Goal: Transaction & Acquisition: Download file/media

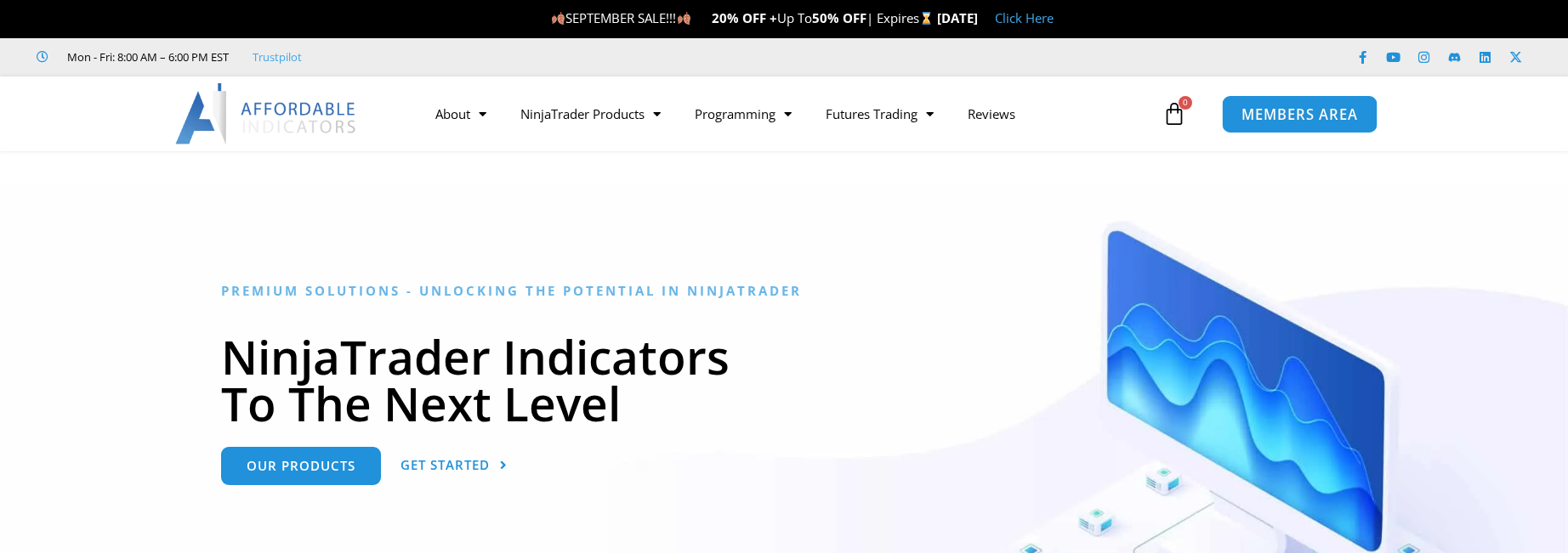
click at [1284, 124] on link "MEMBERS AREA" at bounding box center [1299, 113] width 155 height 38
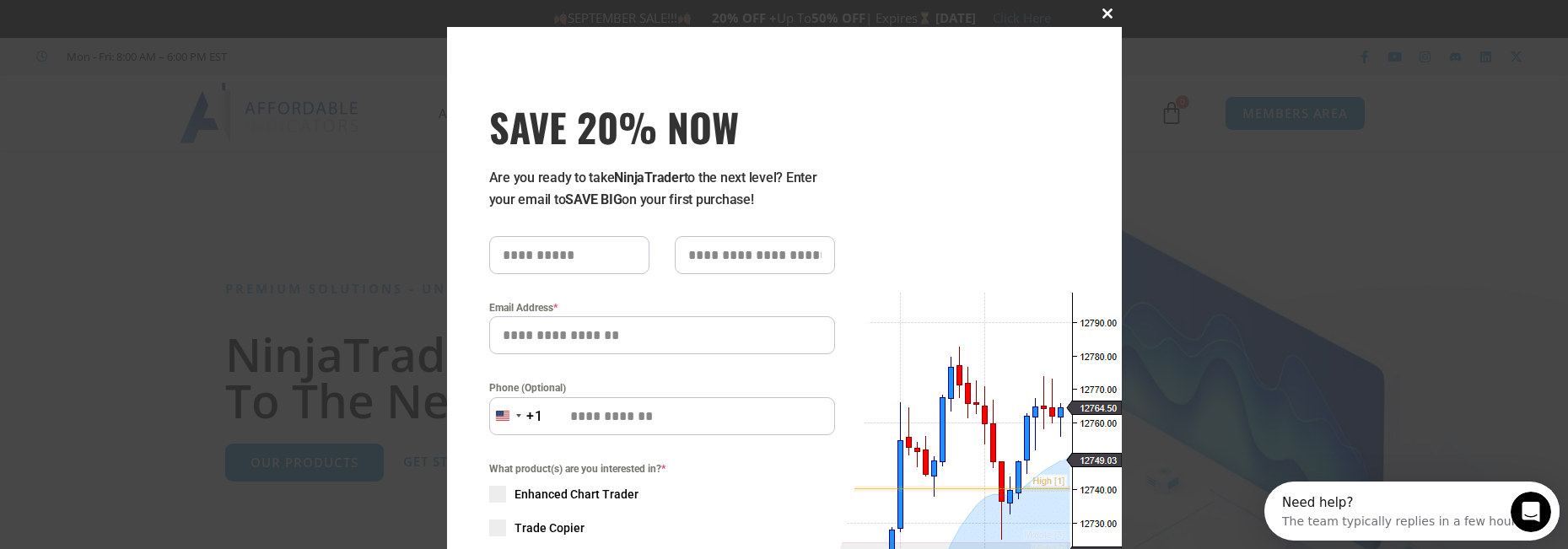
click at [1101, 12] on span at bounding box center [1108, 13] width 27 height 10
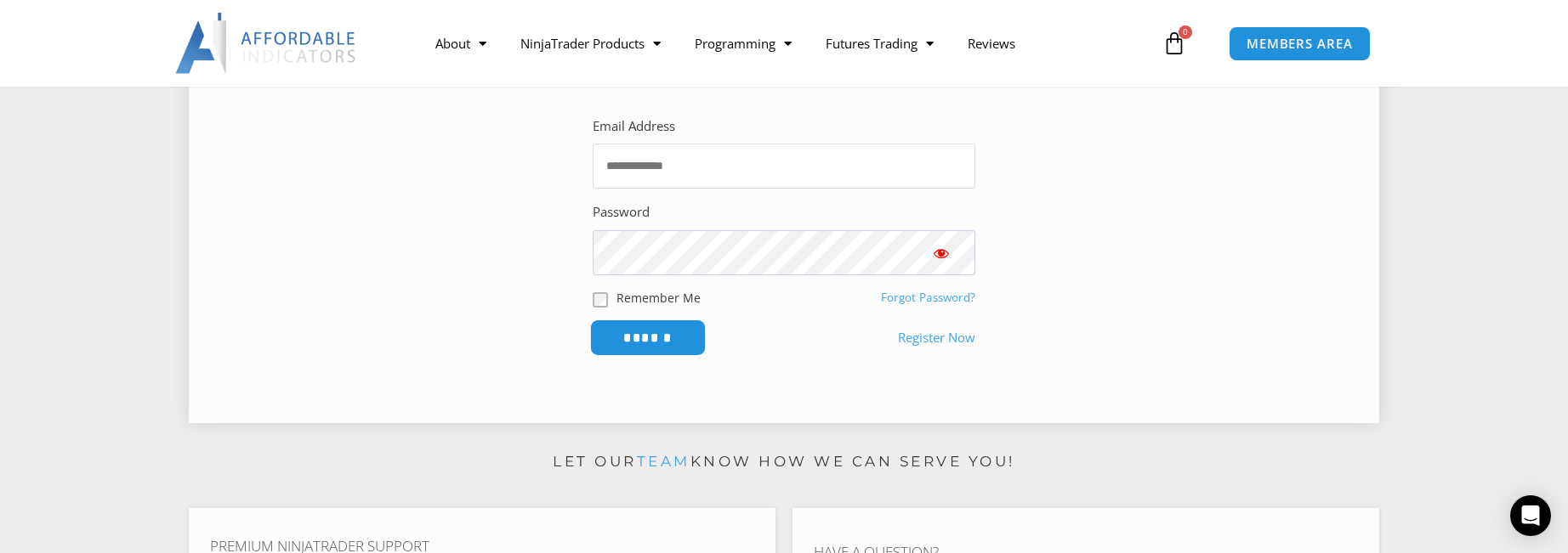
type input "**********"
click at [660, 338] on input "******" at bounding box center [648, 337] width 117 height 37
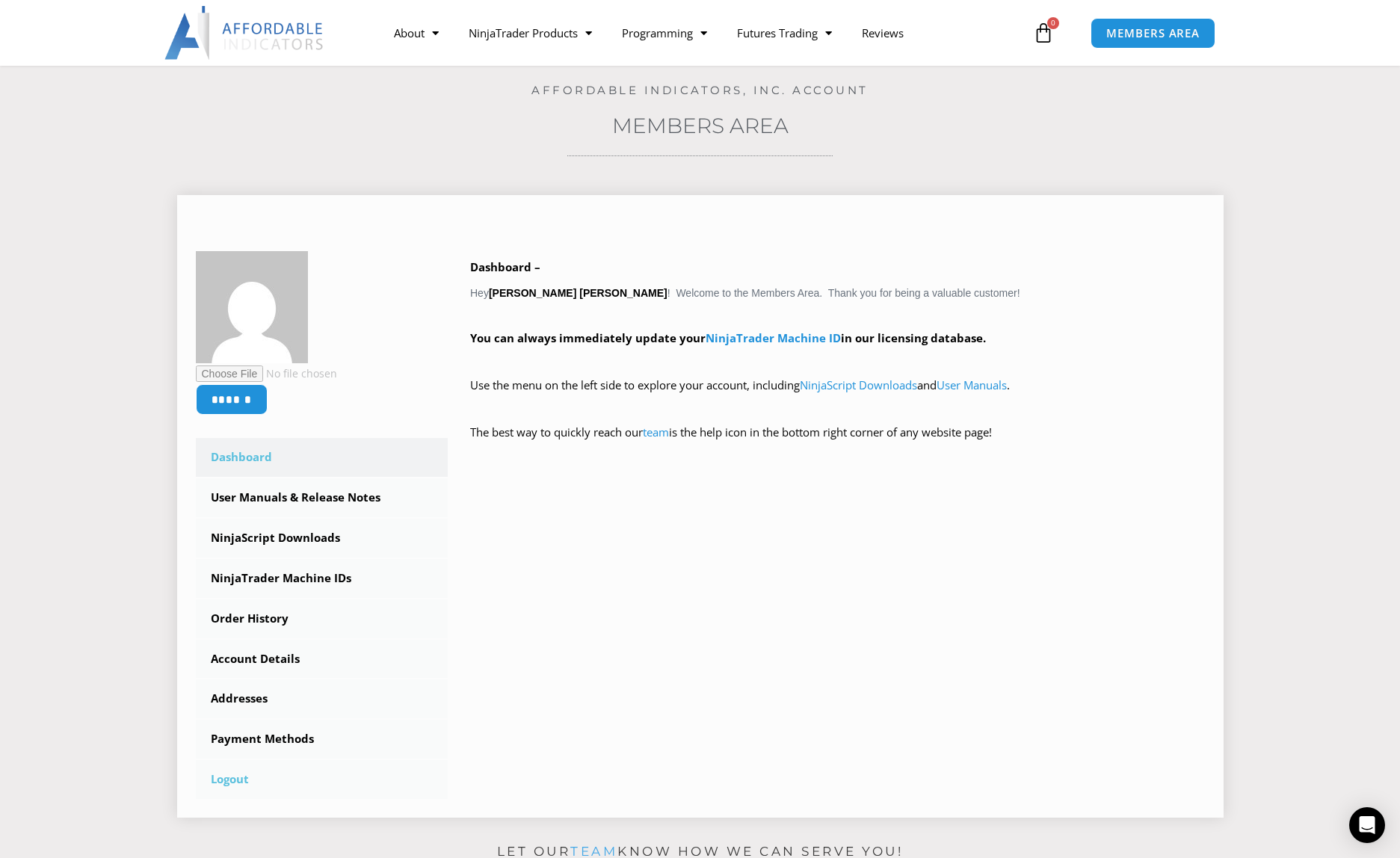
scroll to position [224, 0]
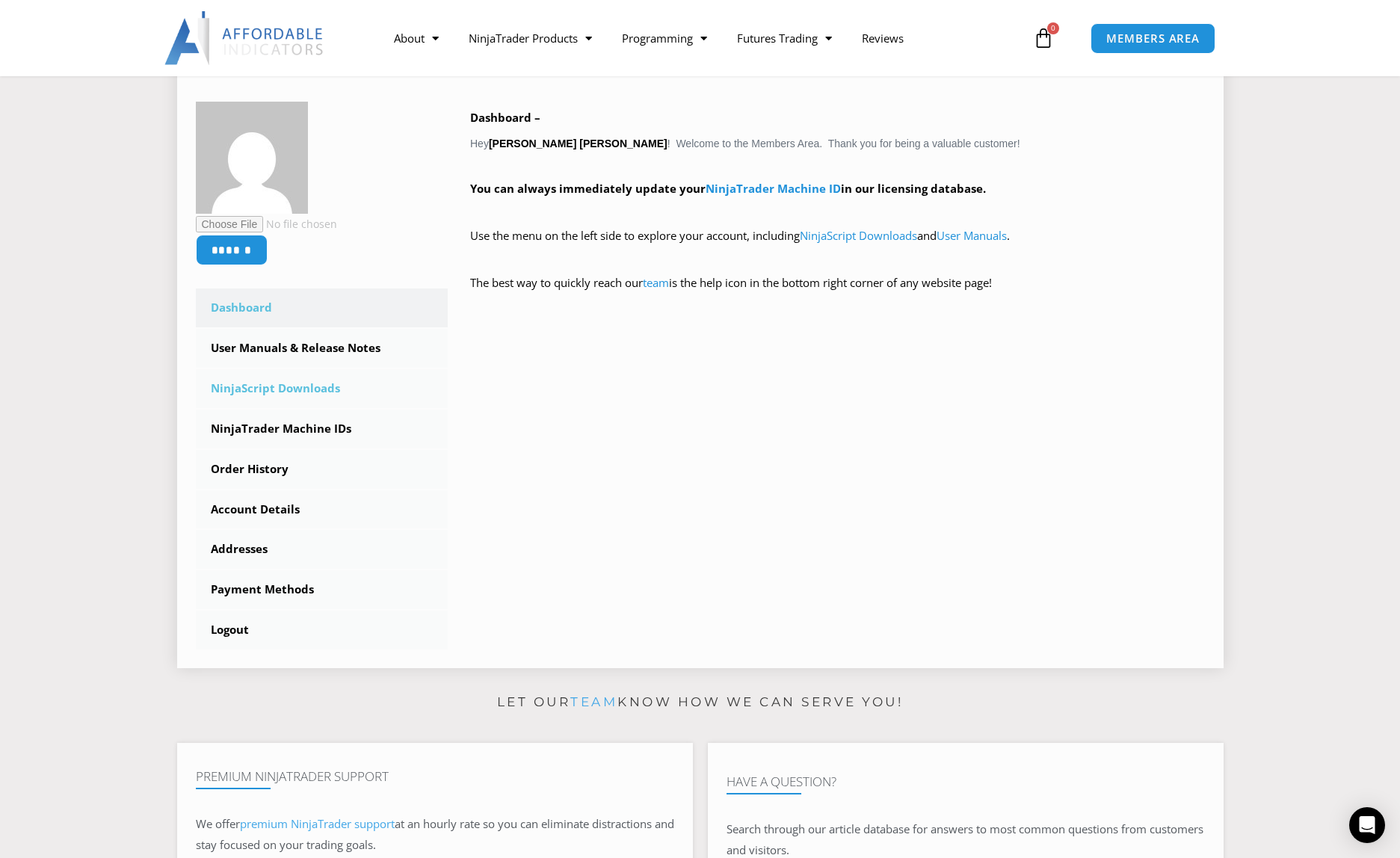
click at [313, 391] on link "NinjaScript Downloads" at bounding box center [322, 389] width 253 height 39
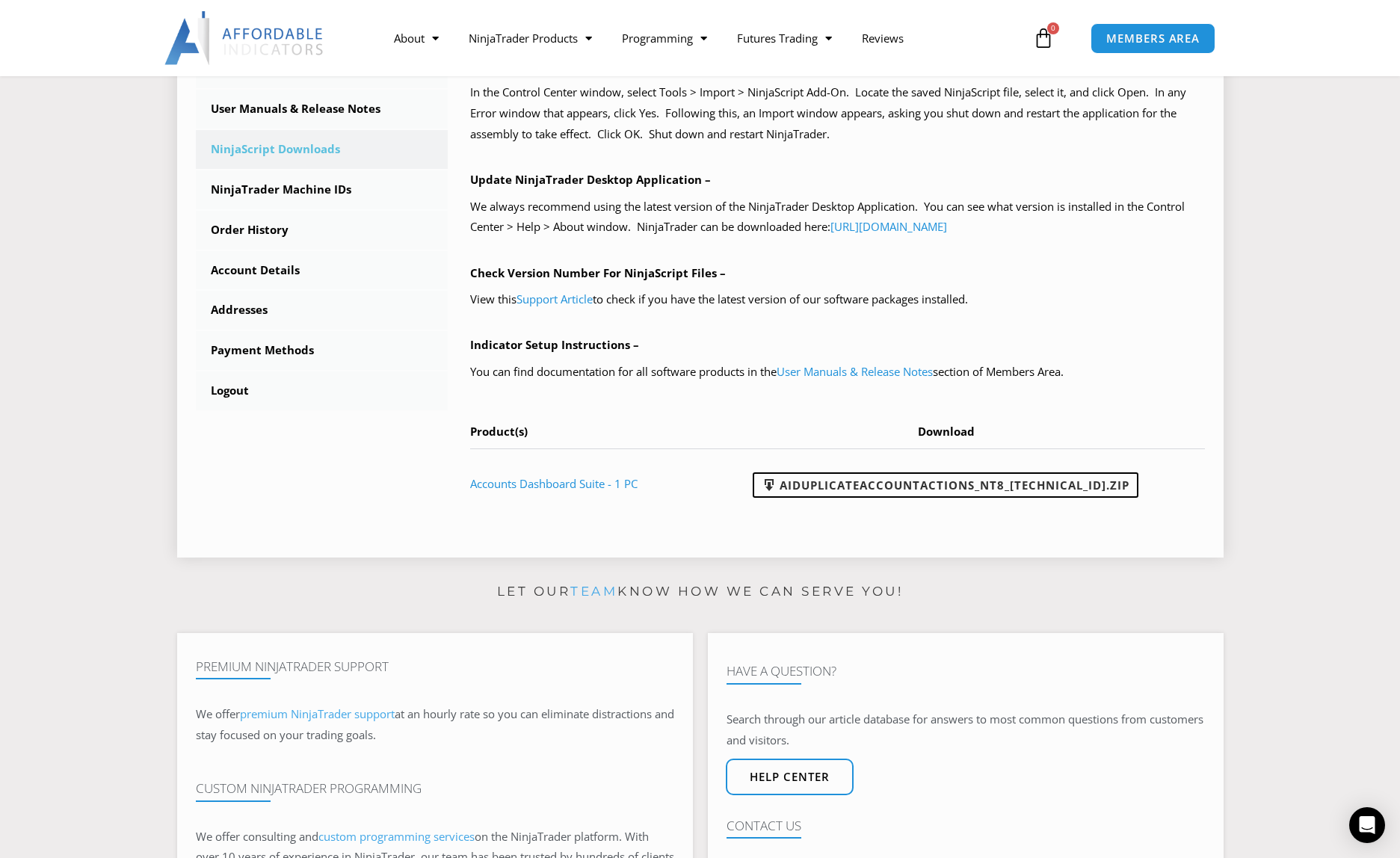
scroll to position [523, 0]
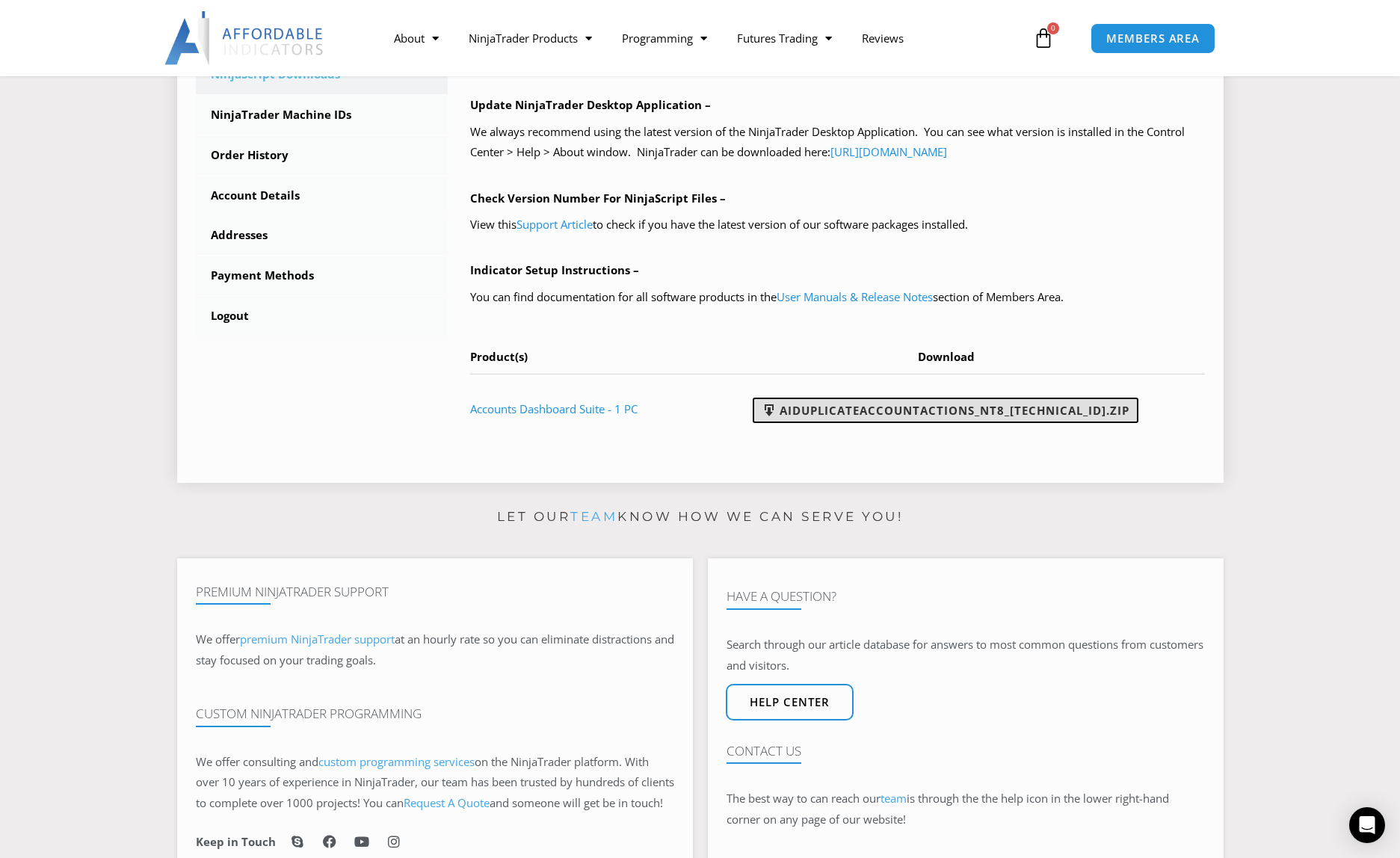
click at [918, 408] on link "AIDuplicateAccountActions_NT8_25.2.5.1.zip" at bounding box center [946, 410] width 386 height 25
click at [593, 410] on link "Accounts Dashboard Suite - 1 PC" at bounding box center [553, 409] width 167 height 15
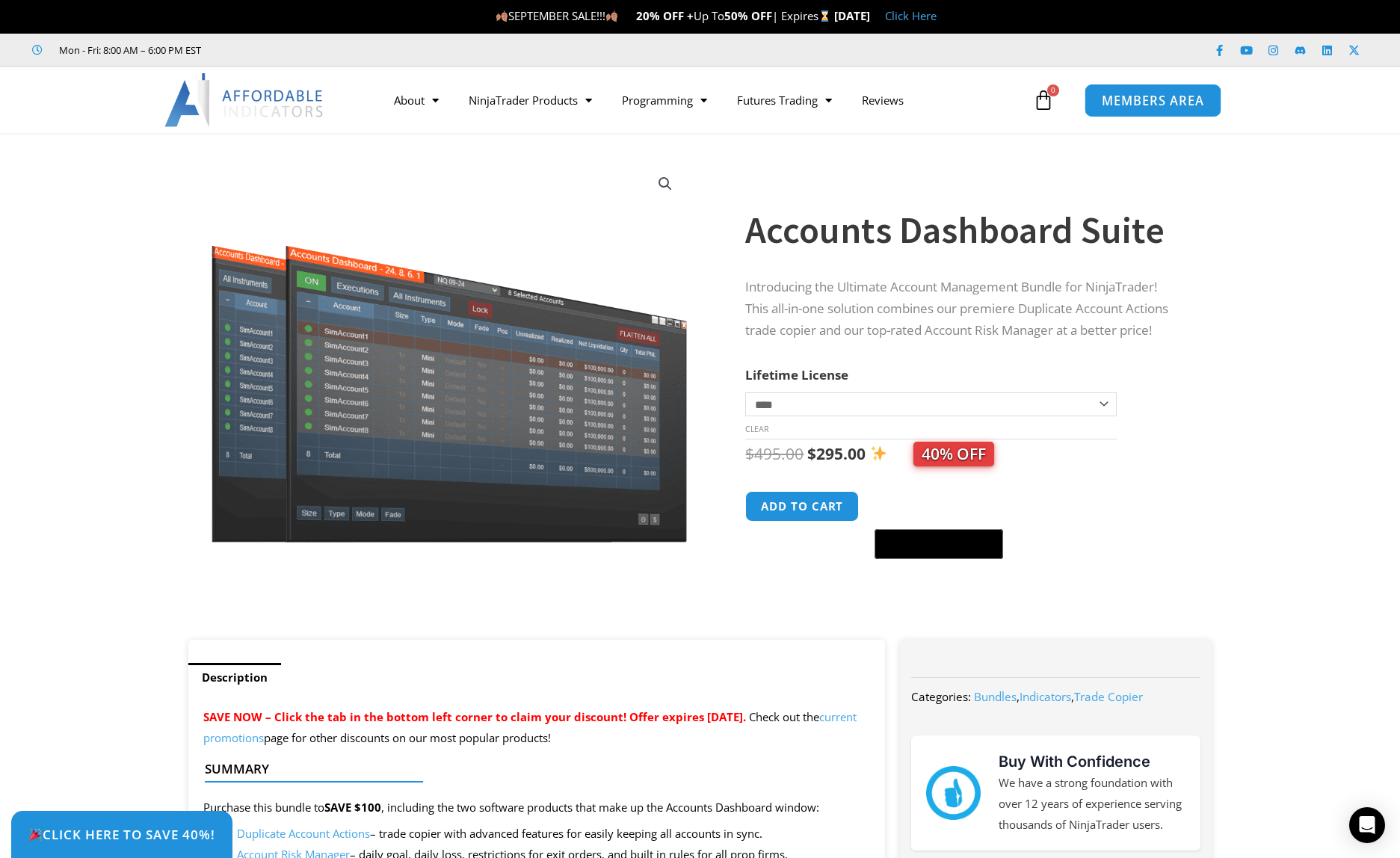
click at [1136, 96] on span "MEMBERS AREA" at bounding box center [1153, 100] width 103 height 13
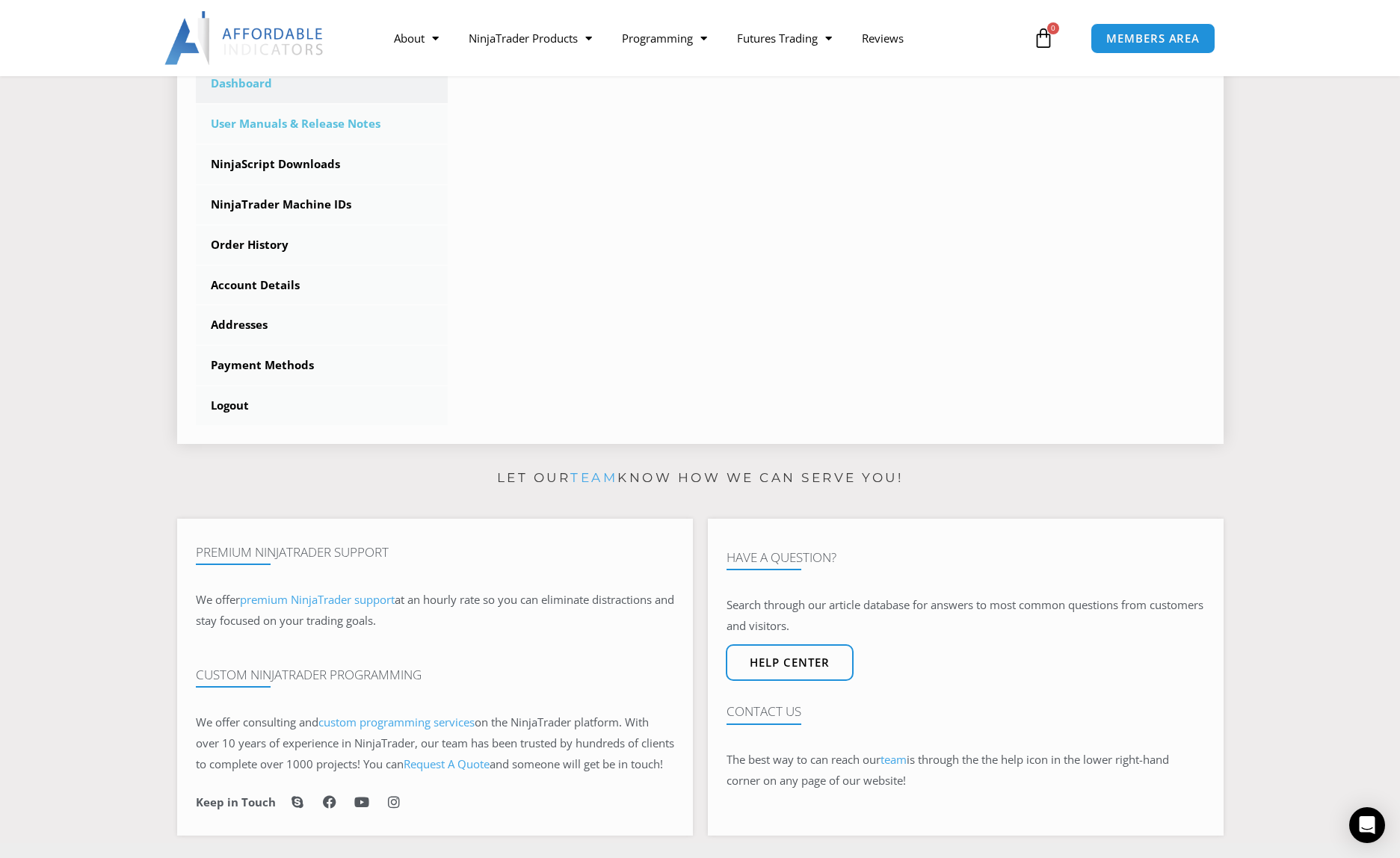
scroll to position [224, 0]
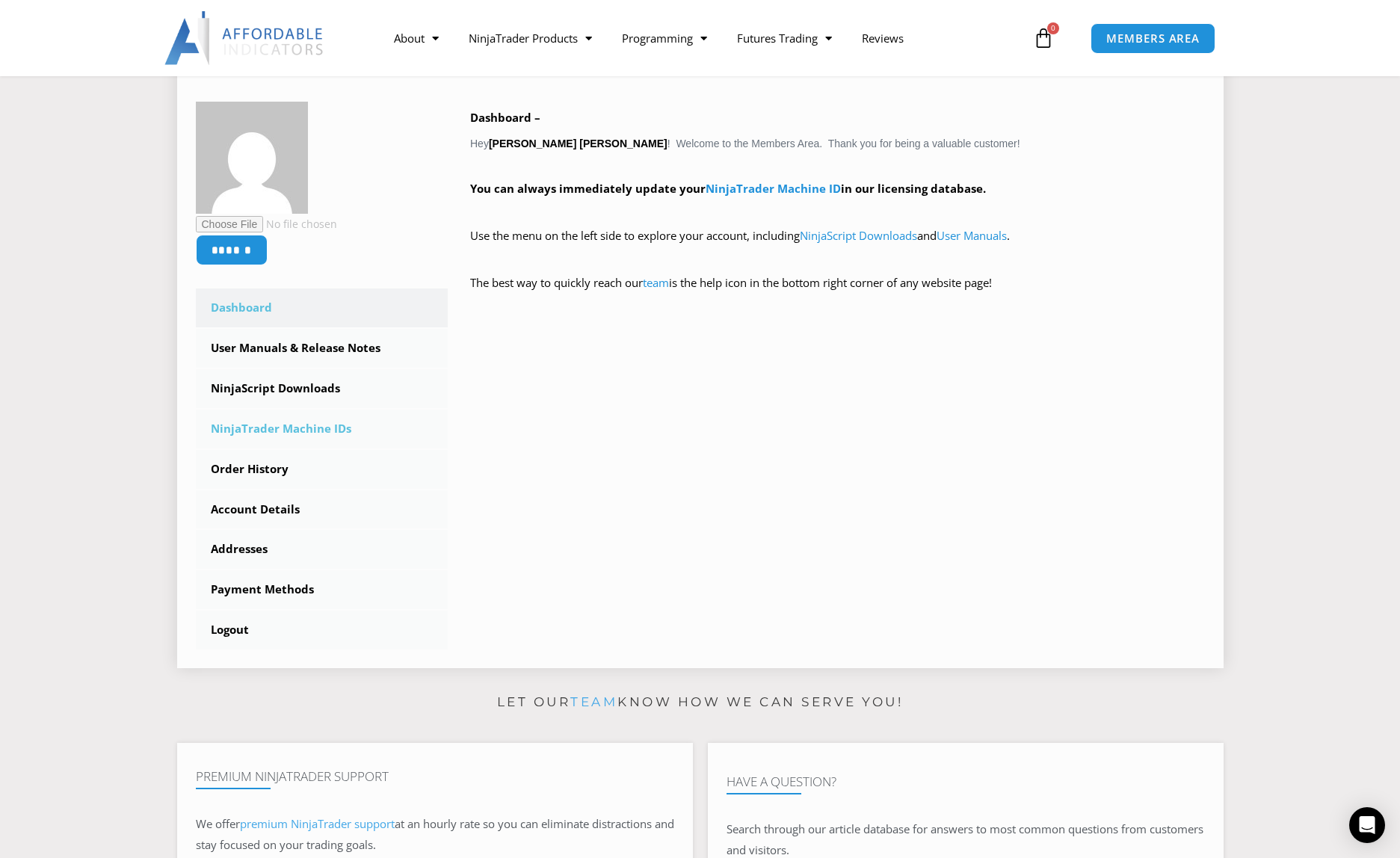
click at [301, 434] on link "NinjaTrader Machine IDs" at bounding box center [322, 429] width 253 height 39
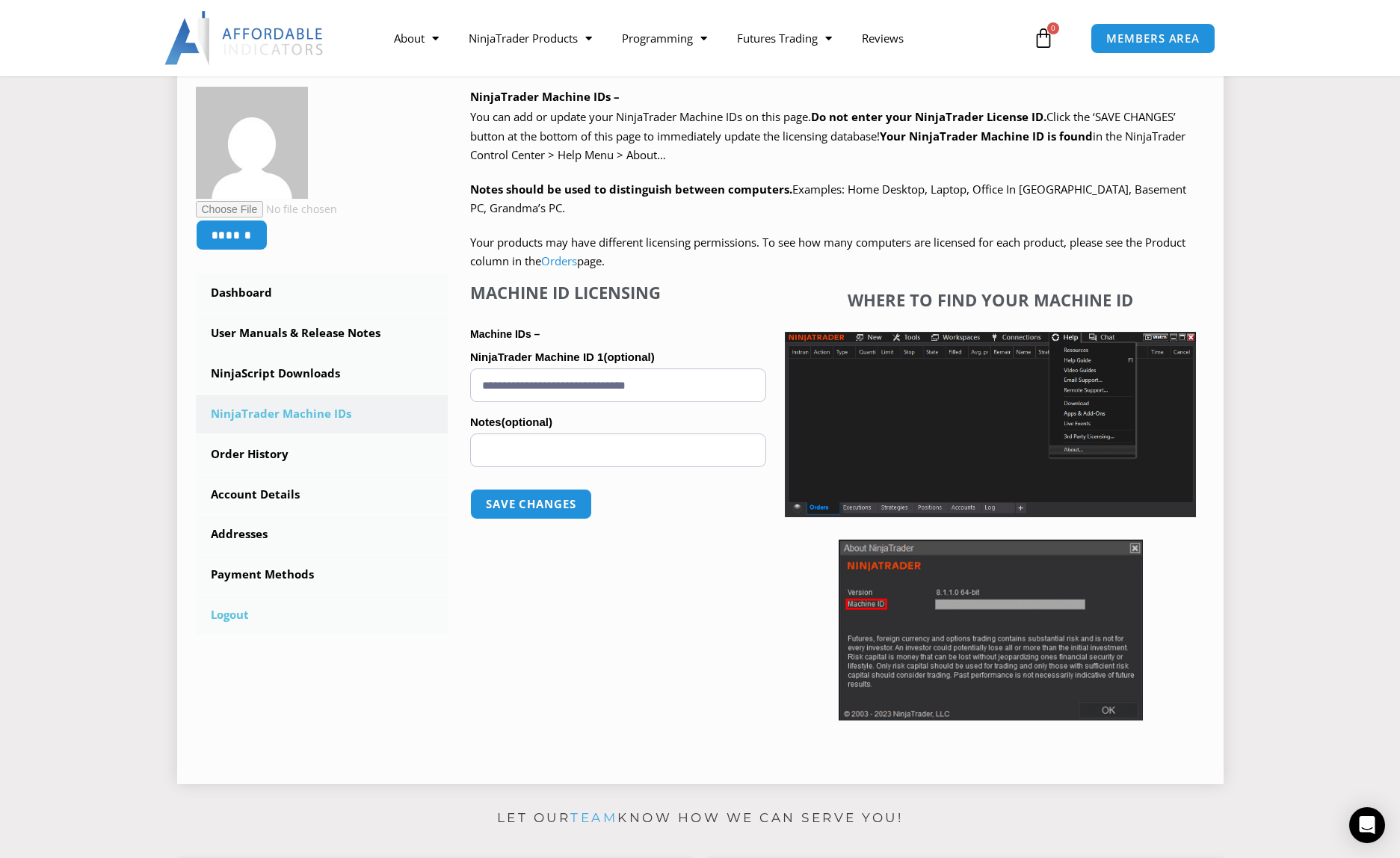
scroll to position [150, 0]
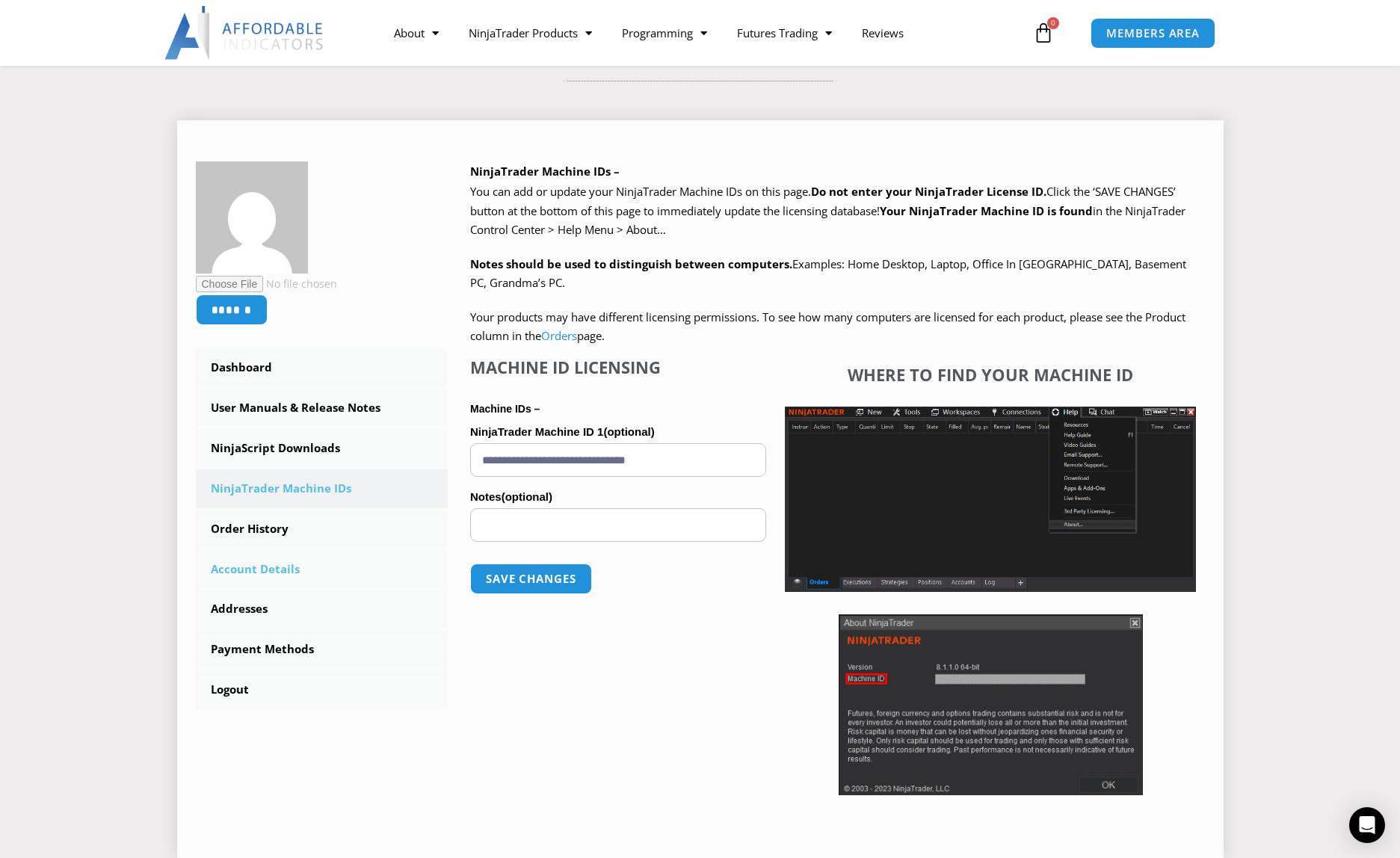
click at [245, 568] on link "Account Details" at bounding box center [322, 569] width 253 height 39
click at [285, 405] on link "User Manuals & Release Notes" at bounding box center [322, 409] width 253 height 39
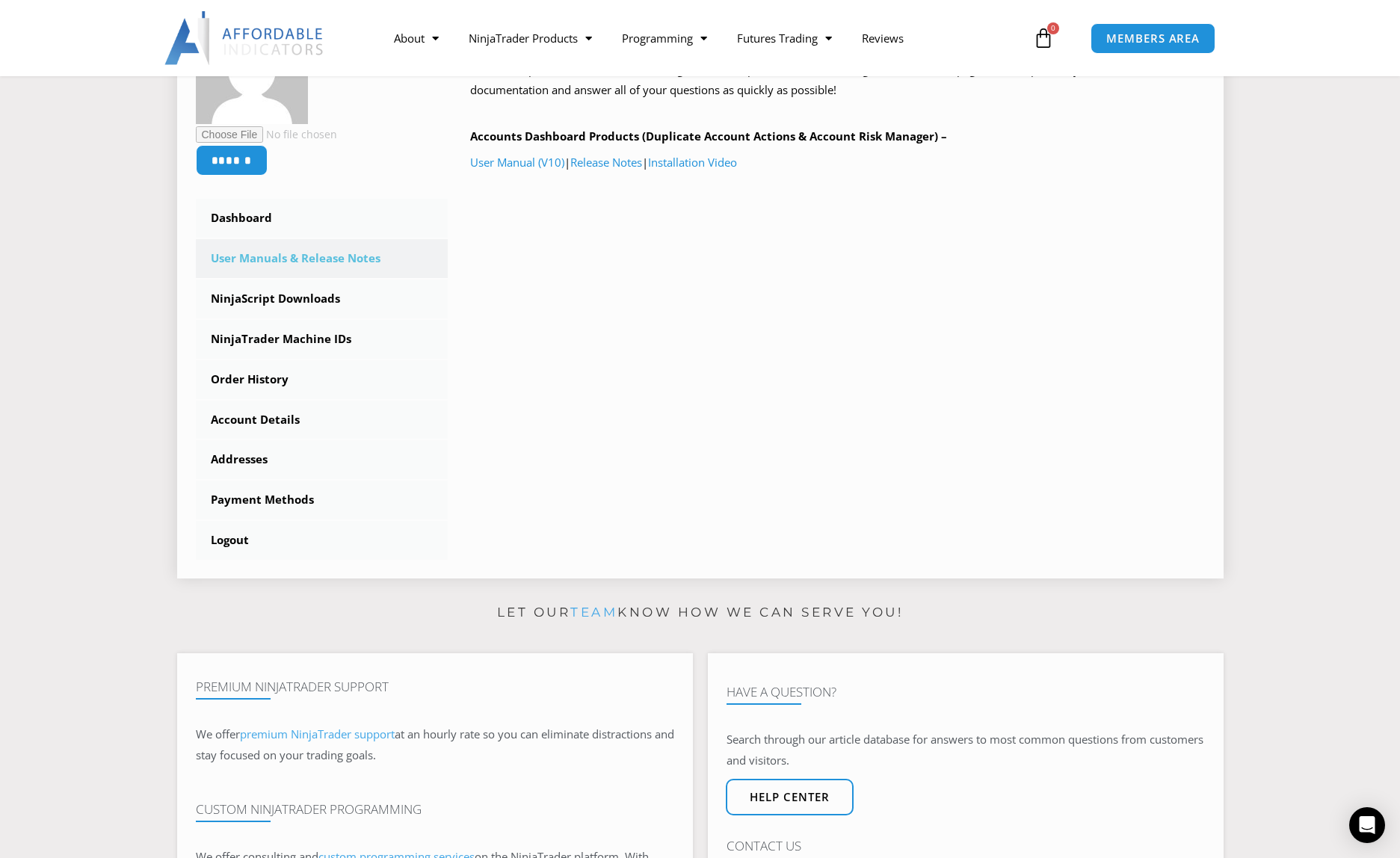
scroll to position [224, 0]
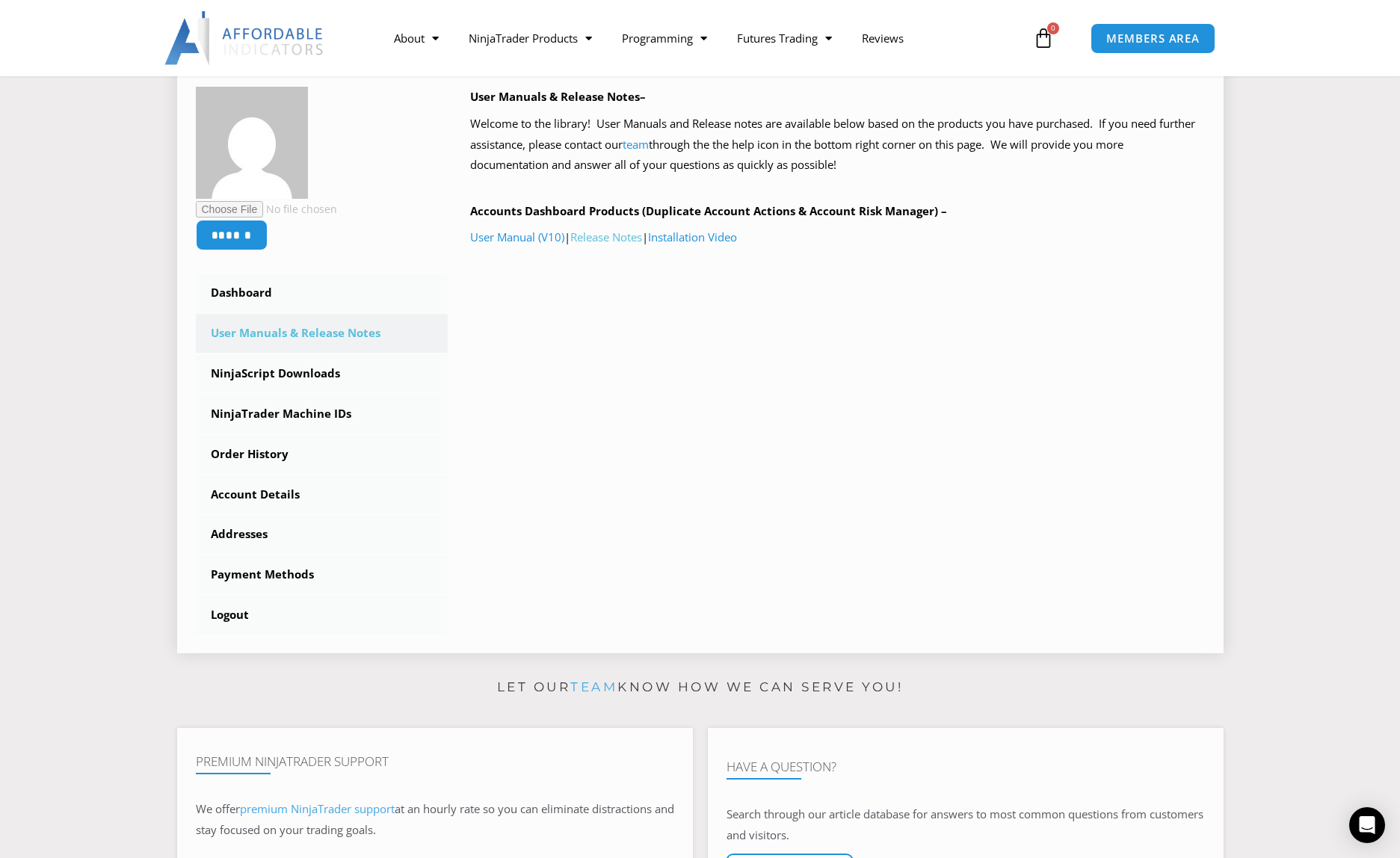
click at [603, 238] on link "Release Notes" at bounding box center [605, 237] width 71 height 15
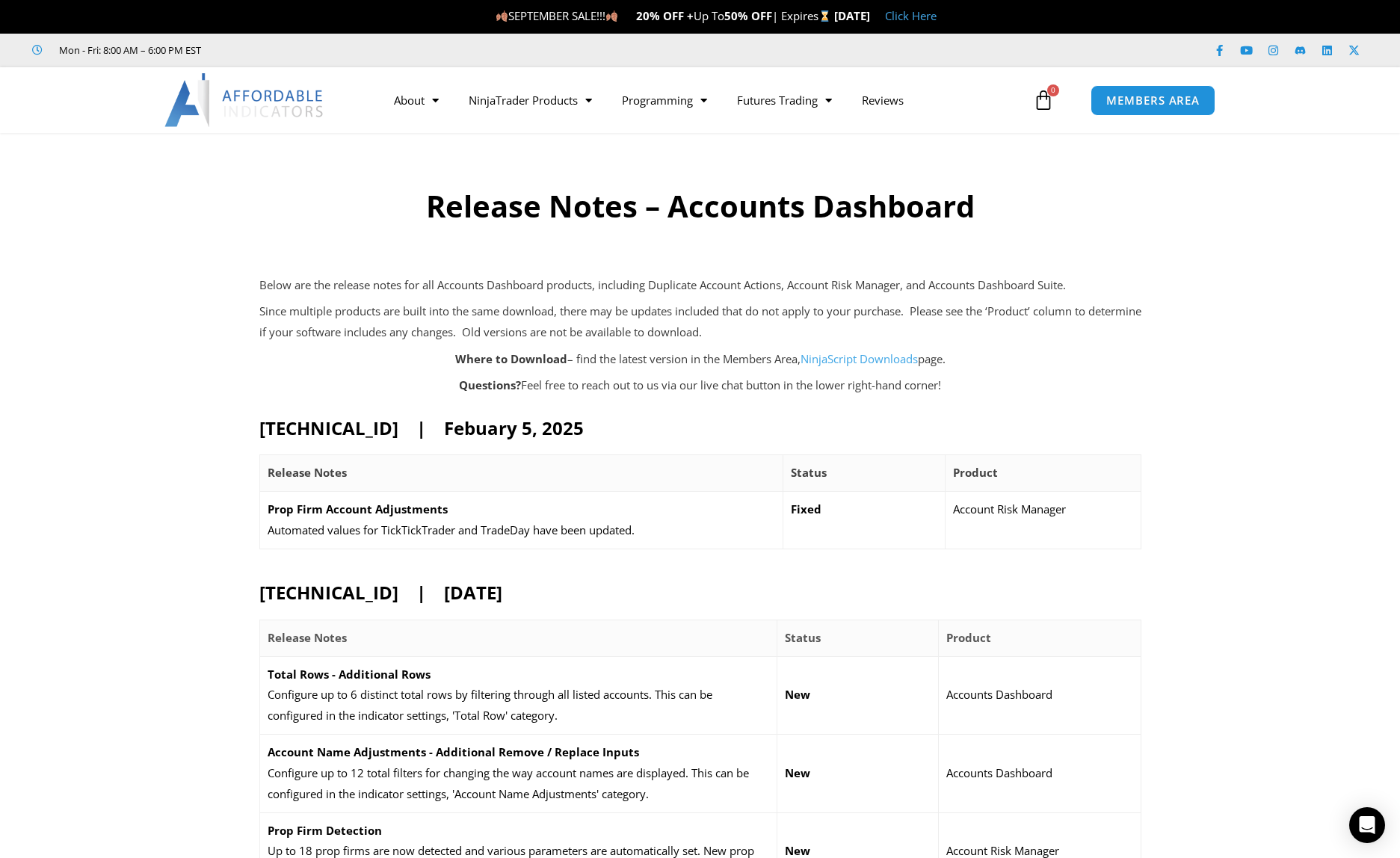
click at [866, 357] on link "NinjaScript Downloads" at bounding box center [860, 358] width 118 height 15
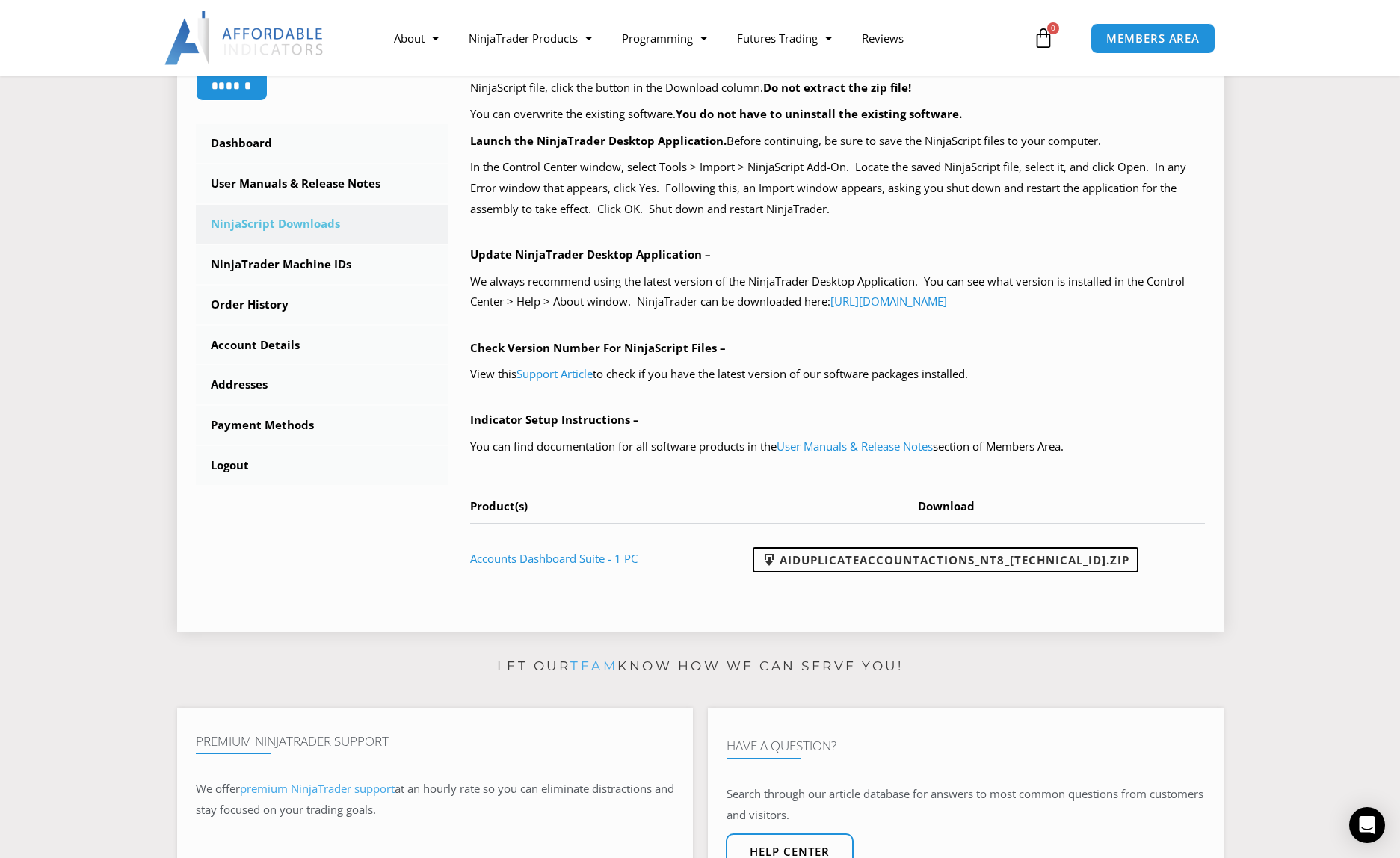
scroll to position [598, 0]
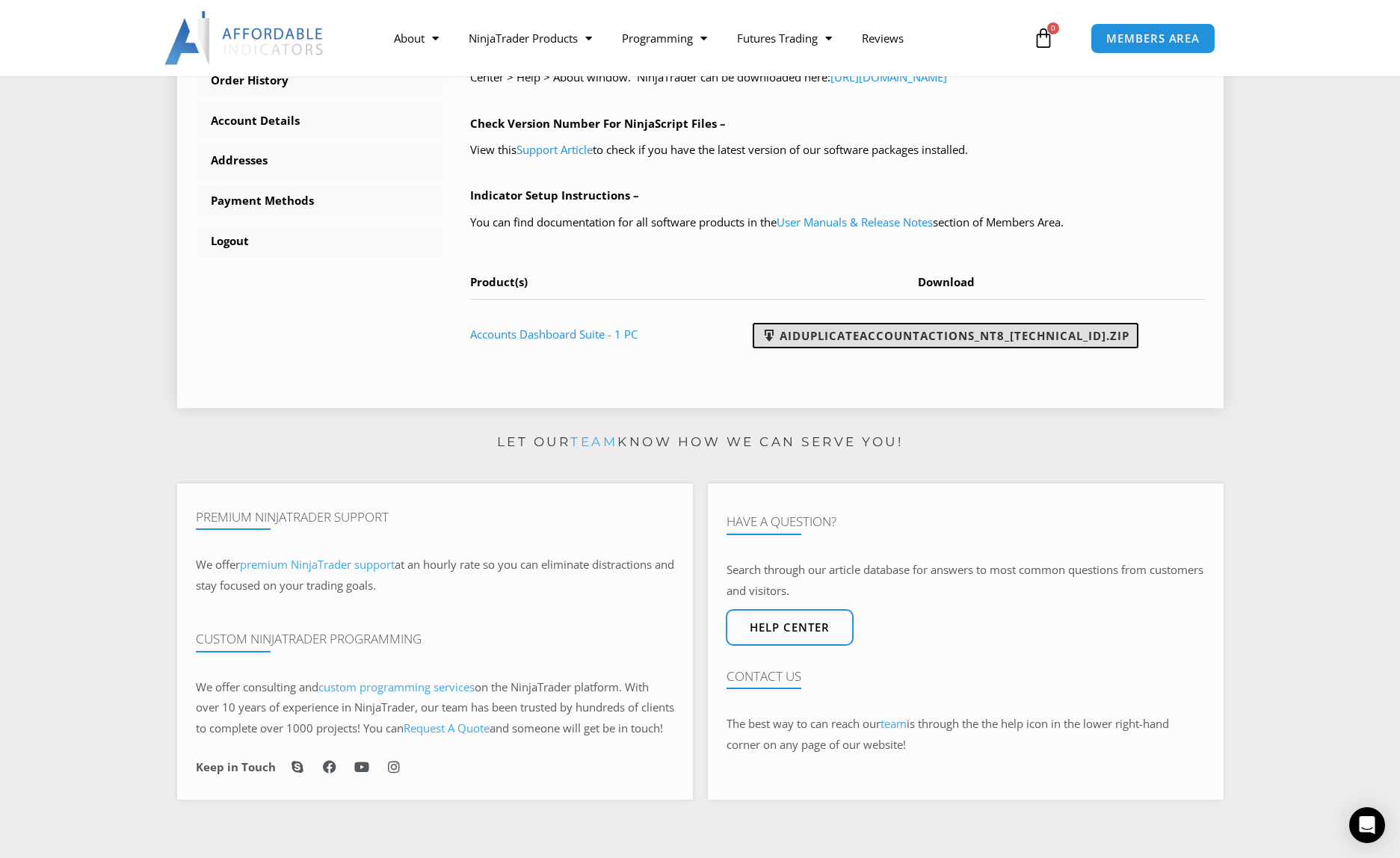
click at [1086, 333] on link "AIDuplicateAccountActions_NT8_[TECHNICAL_ID].zip" at bounding box center [946, 336] width 386 height 25
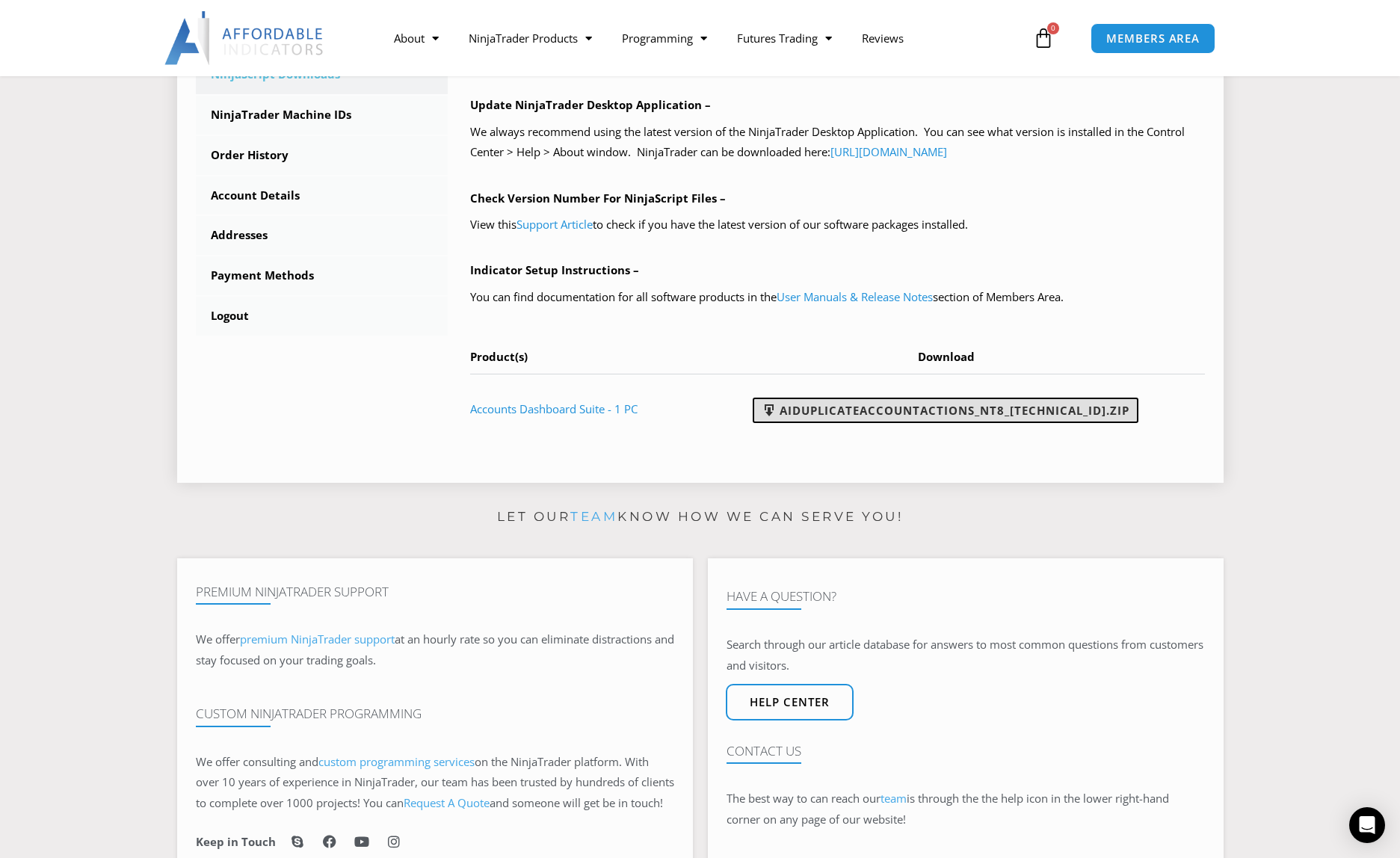
click at [944, 411] on link "AIDuplicateAccountActions_NT8_[TECHNICAL_ID].zip" at bounding box center [946, 410] width 386 height 25
click at [1053, 406] on link "AIDuplicateAccountActions_NT8_[TECHNICAL_ID].zip" at bounding box center [946, 410] width 386 height 25
click at [942, 406] on link "AIDuplicateAccountActions_NT8_[TECHNICAL_ID].zip" at bounding box center [946, 410] width 386 height 25
click at [776, 411] on span at bounding box center [769, 410] width 15 height 15
